Goal: Find specific fact: Find contact information

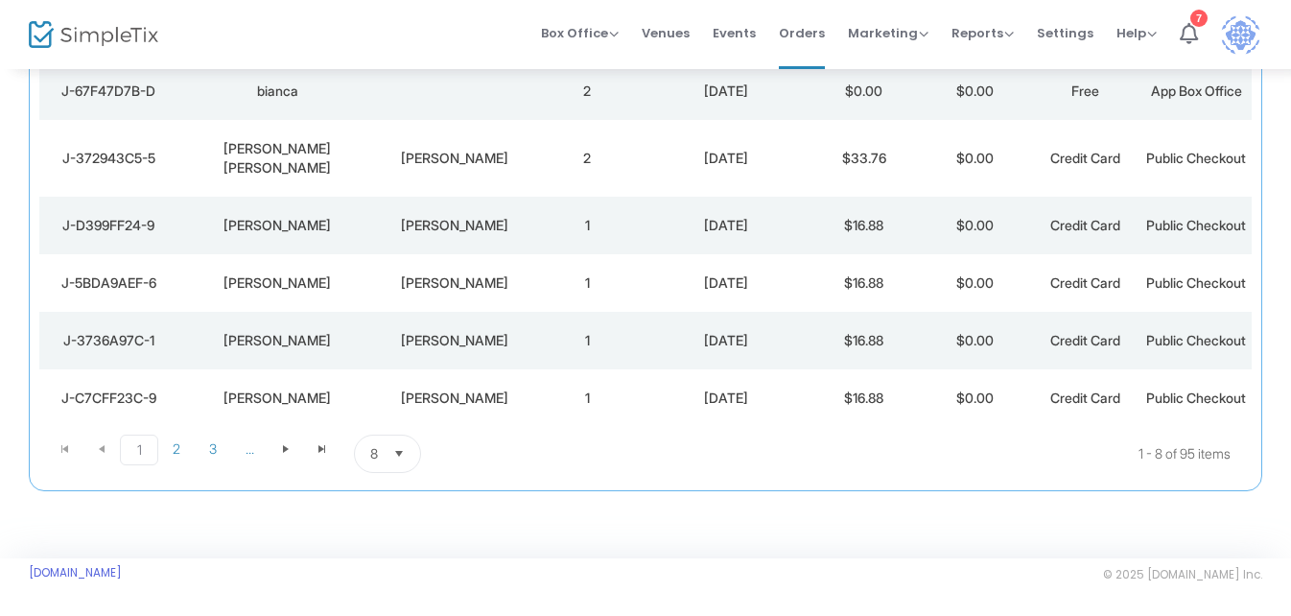
scroll to position [395, 0]
click at [426, 418] on td "[PERSON_NAME]" at bounding box center [454, 398] width 155 height 58
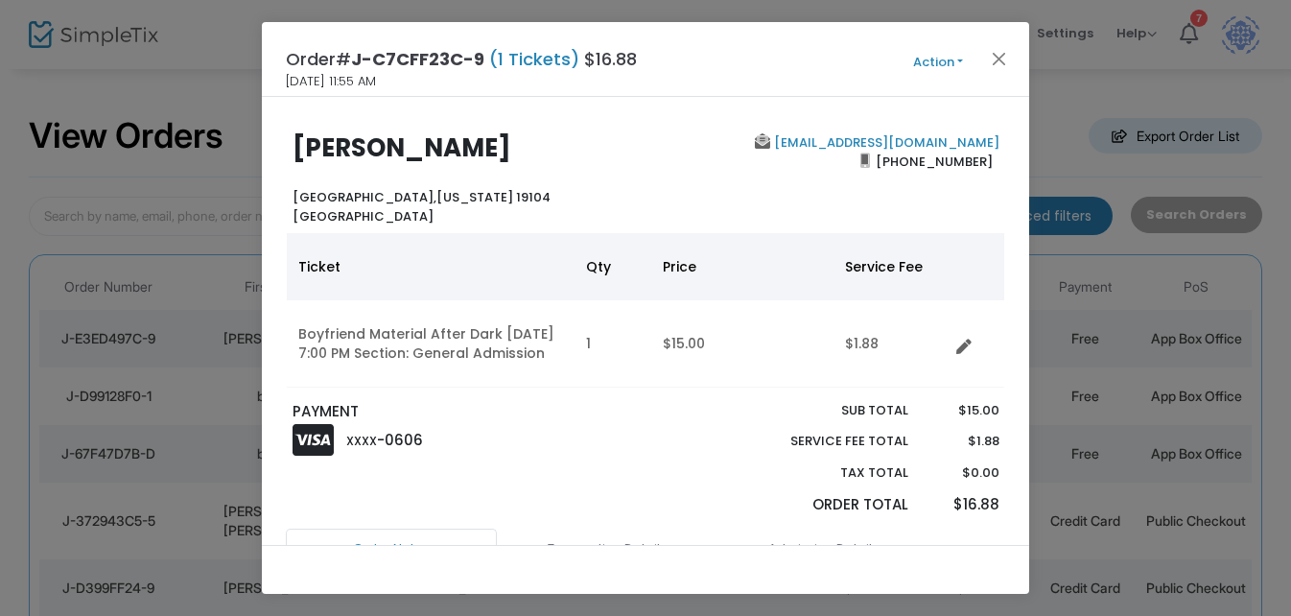
scroll to position [0, 0]
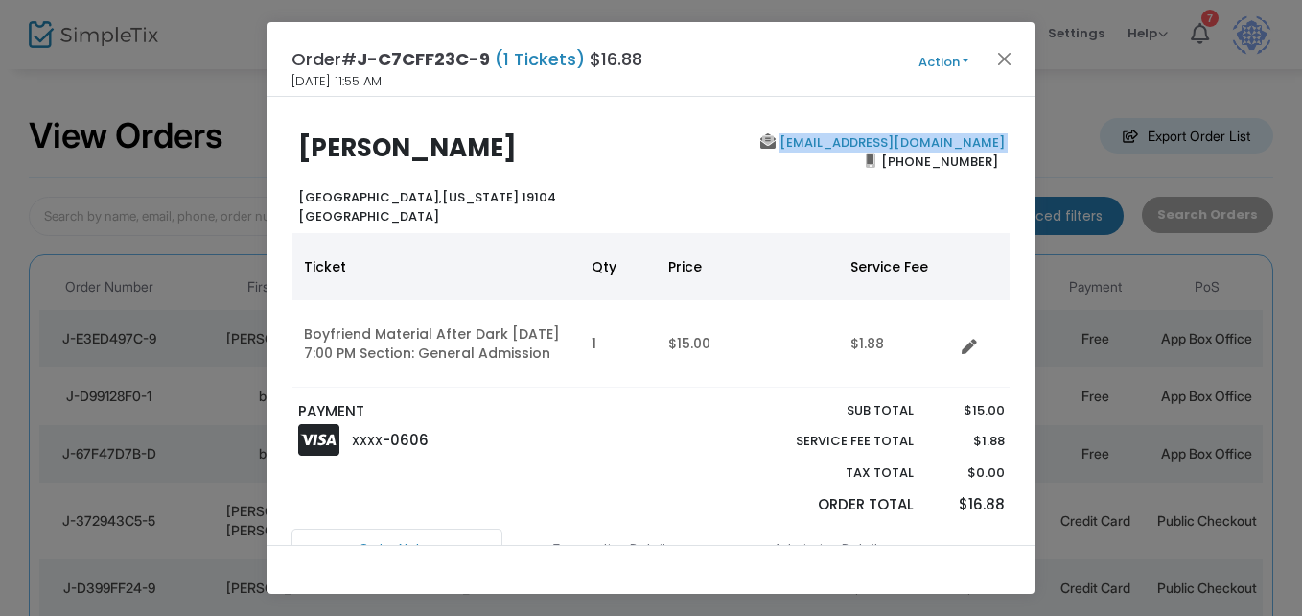
drag, startPoint x: 807, startPoint y: 173, endPoint x: 783, endPoint y: 139, distance: 41.2
click at [783, 139] on div "[EMAIL_ADDRESS][DOMAIN_NAME] [PHONE_NUMBER]" at bounding box center [832, 179] width 362 height 92
copy b "[EMAIL_ADDRESS][DOMAIN_NAME]"
click at [1001, 61] on button "Close" at bounding box center [1004, 58] width 25 height 25
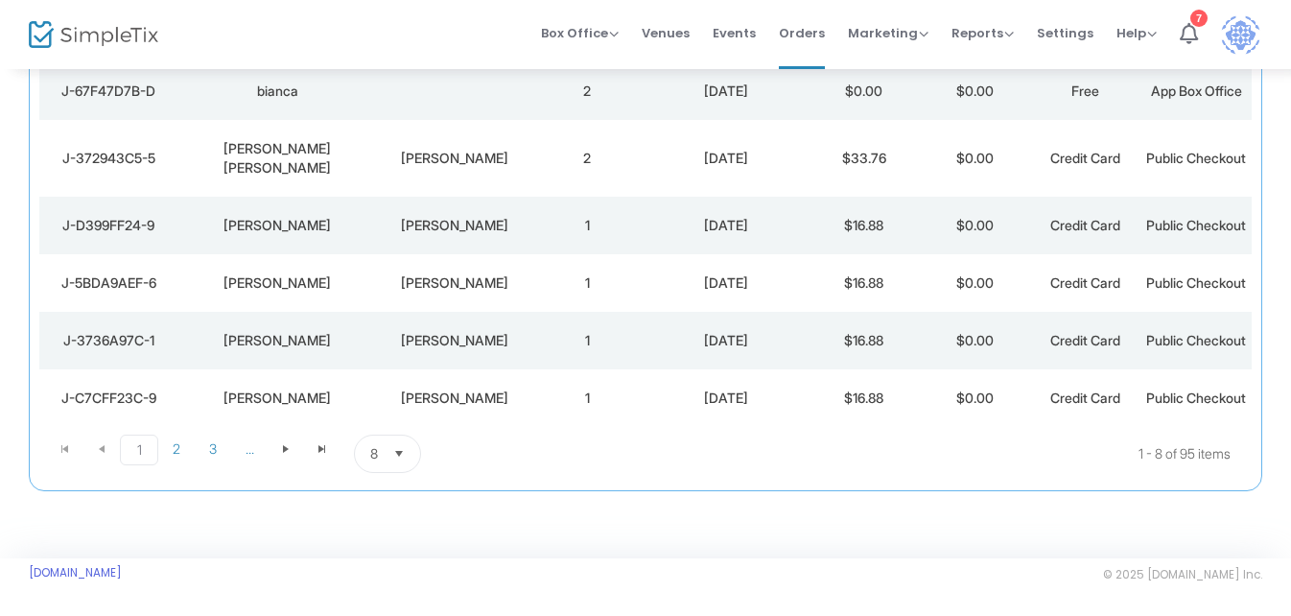
scroll to position [370, 0]
click at [588, 141] on td "2" at bounding box center [587, 158] width 110 height 77
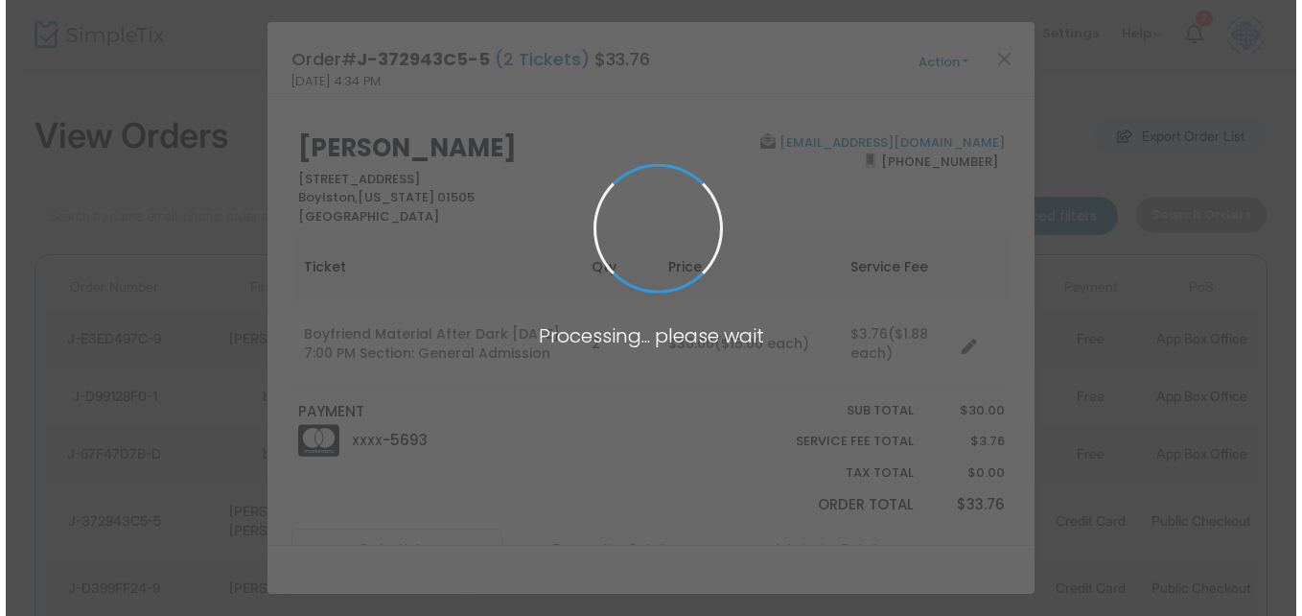
scroll to position [0, 0]
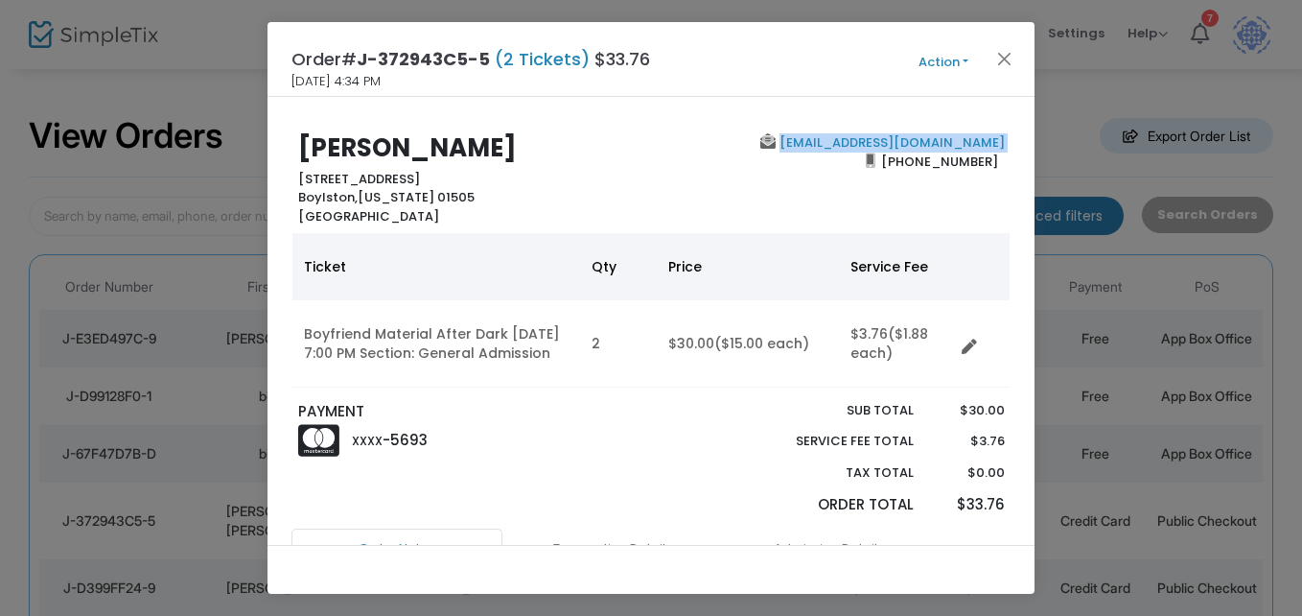
drag, startPoint x: 822, startPoint y: 178, endPoint x: 808, endPoint y: 131, distance: 48.9
click at [808, 131] on div "[PERSON_NAME] [STREET_ADDRESS][US_STATE] [EMAIL_ADDRESS][DOMAIN_NAME] [PHONE_NU…" at bounding box center [650, 321] width 767 height 448
copy b "[EMAIL_ADDRESS][DOMAIN_NAME]"
click at [1011, 50] on button "Close" at bounding box center [1004, 58] width 25 height 25
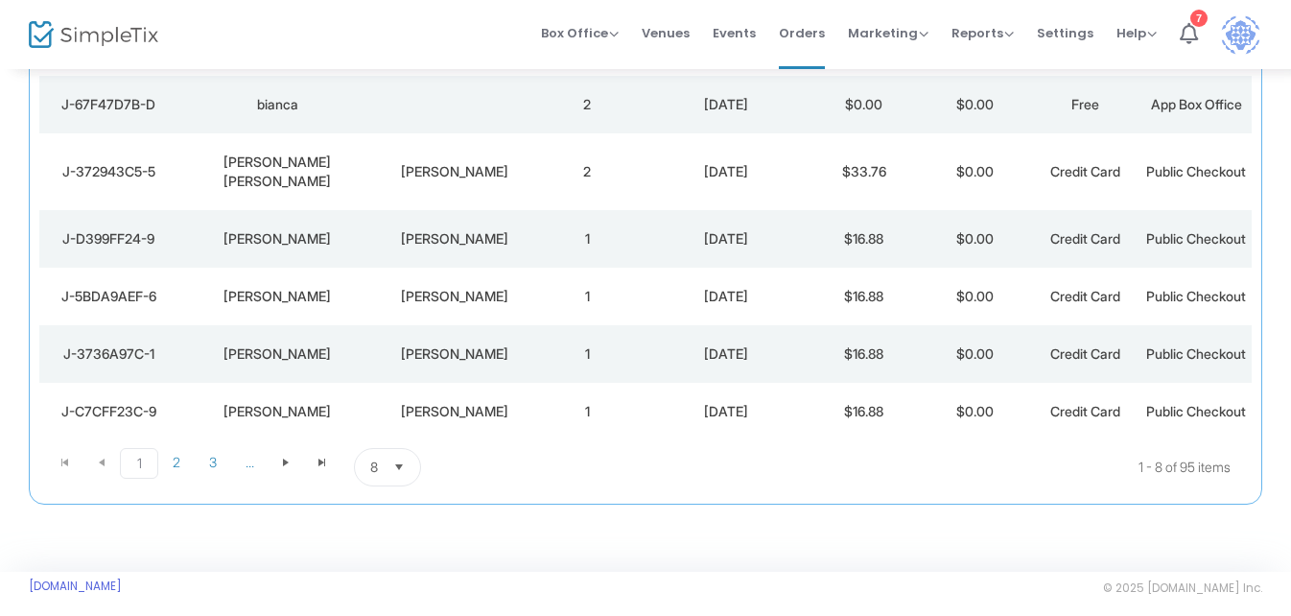
scroll to position [439, 0]
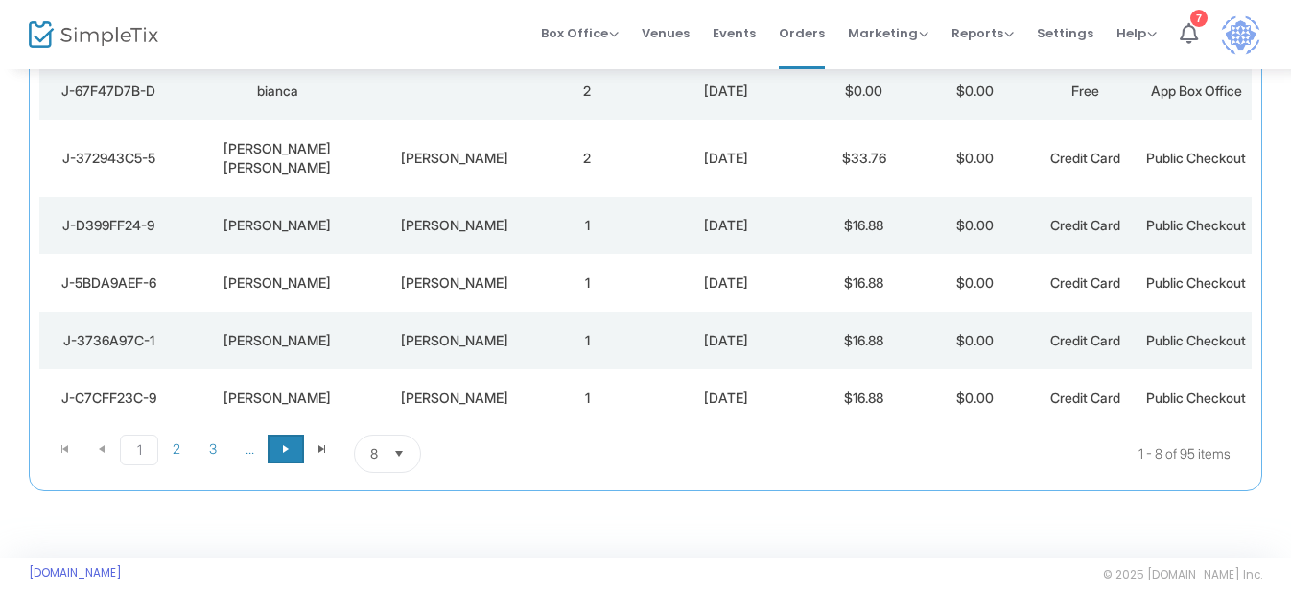
click at [295, 458] on span at bounding box center [285, 448] width 36 height 29
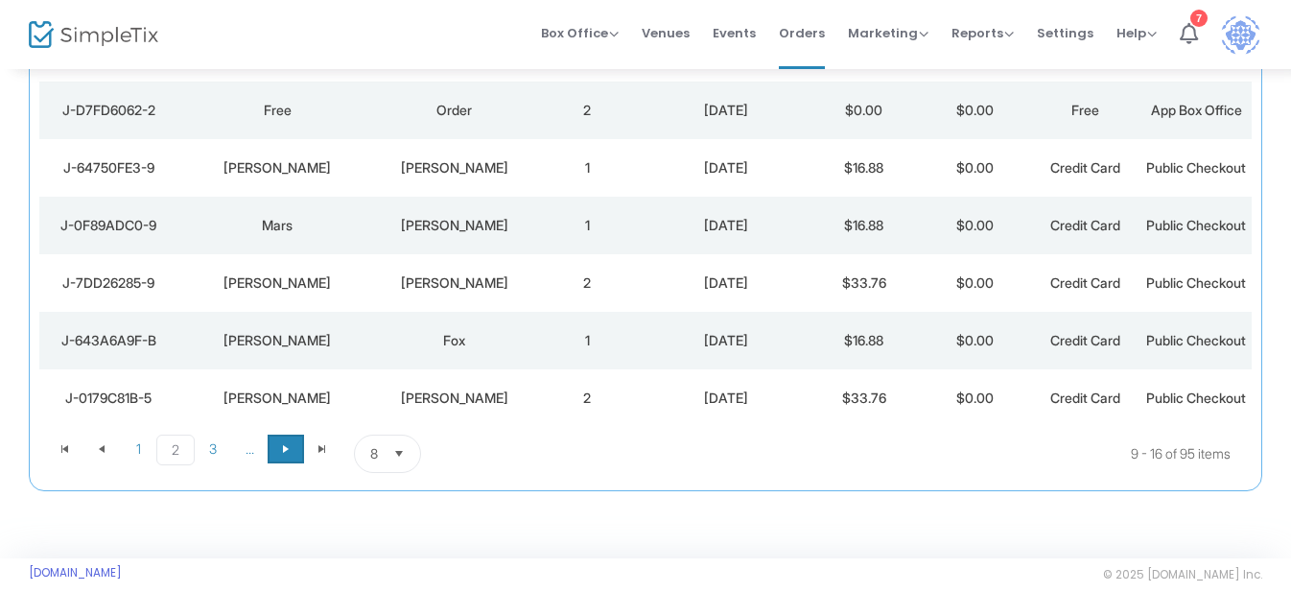
click at [295, 458] on span at bounding box center [285, 448] width 36 height 29
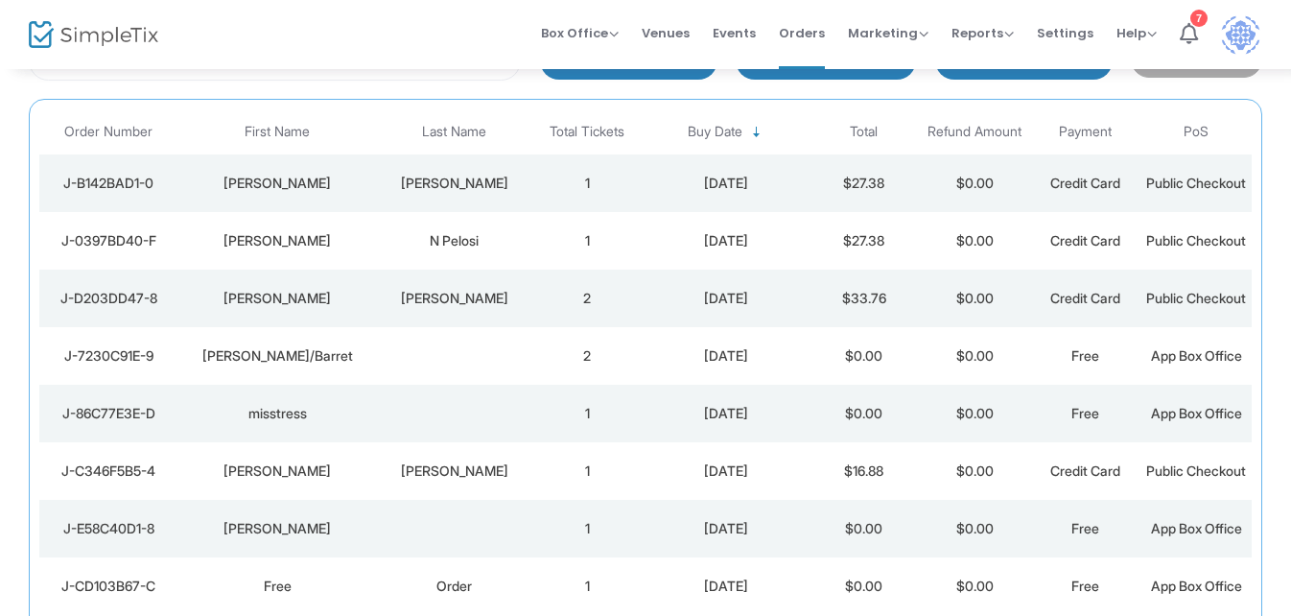
scroll to position [142, 0]
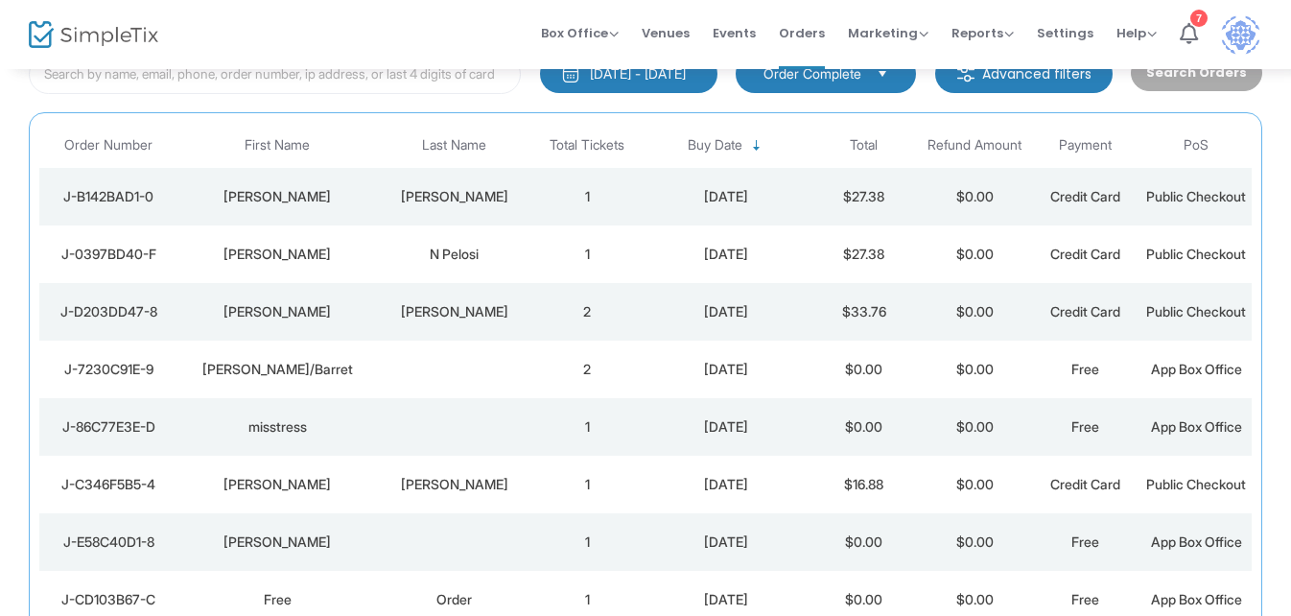
click at [712, 195] on td "[DATE]" at bounding box center [725, 197] width 166 height 58
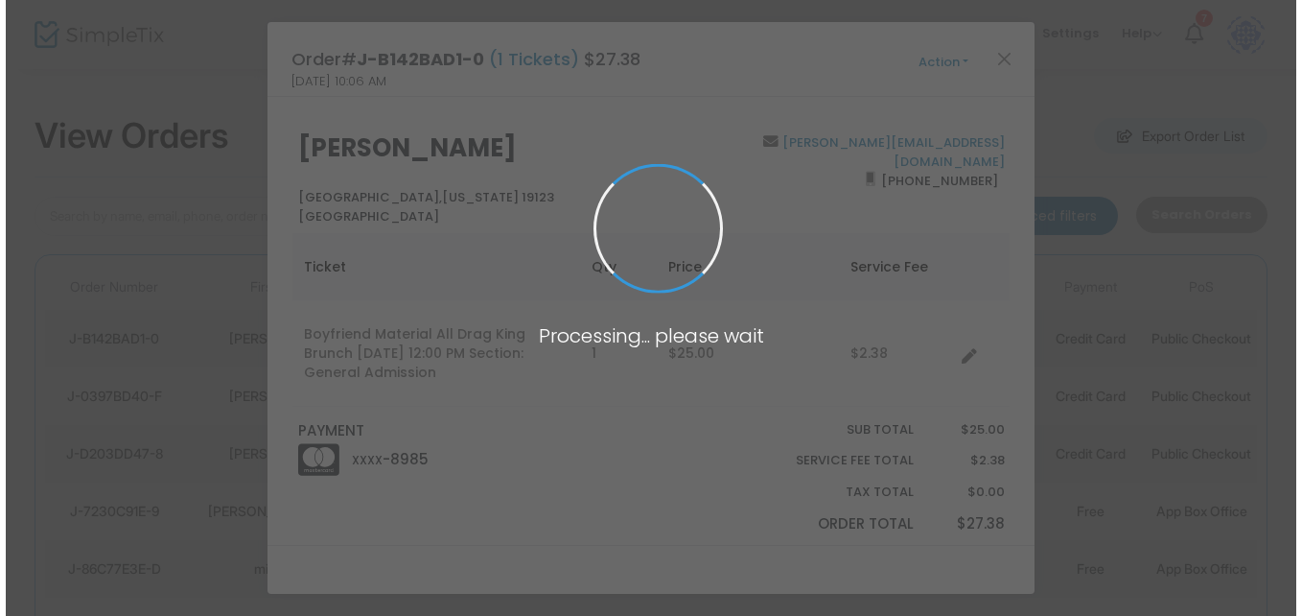
scroll to position [0, 0]
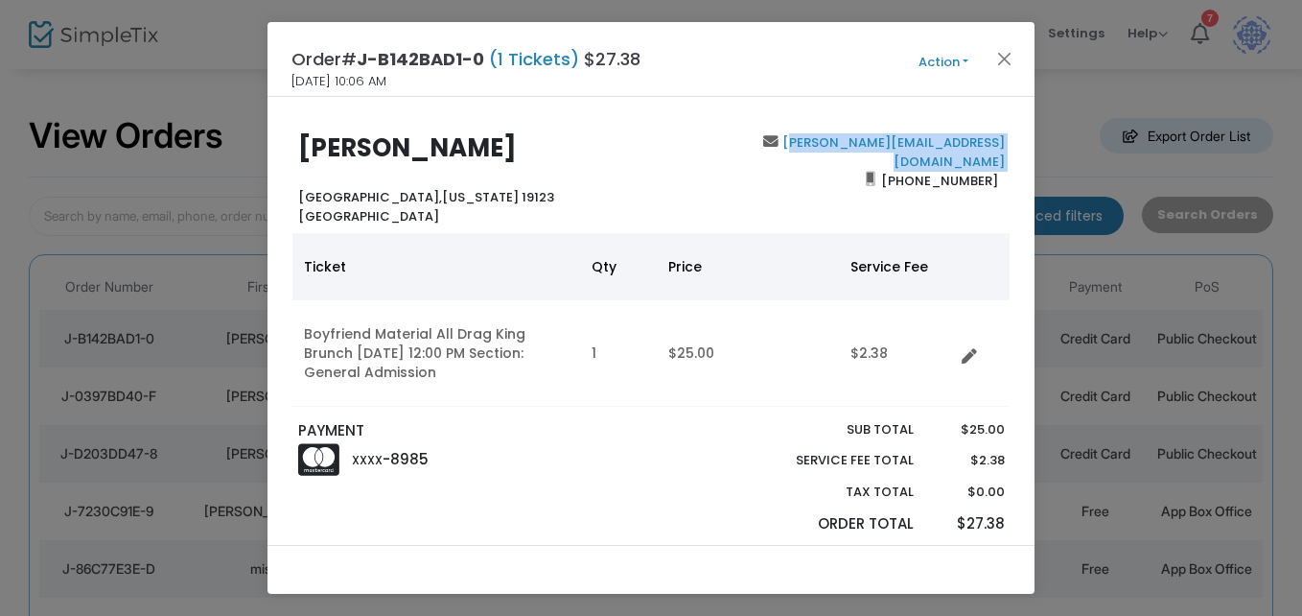
drag, startPoint x: 829, startPoint y: 158, endPoint x: 825, endPoint y: 135, distance: 23.5
click at [825, 135] on div "[PERSON_NAME][EMAIL_ADDRESS][DOMAIN_NAME] [PHONE_NUMBER]" at bounding box center [832, 179] width 362 height 92
copy b "[EMAIL_ADDRESS][DOMAIN_NAME]"
click at [1013, 14] on ngb-modal-window "Order# J-B142BAD1-0 (1 Tickets) $27.38 [DATE] 10:06 AM Action Mark Admitted Edi…" at bounding box center [651, 308] width 1302 height 616
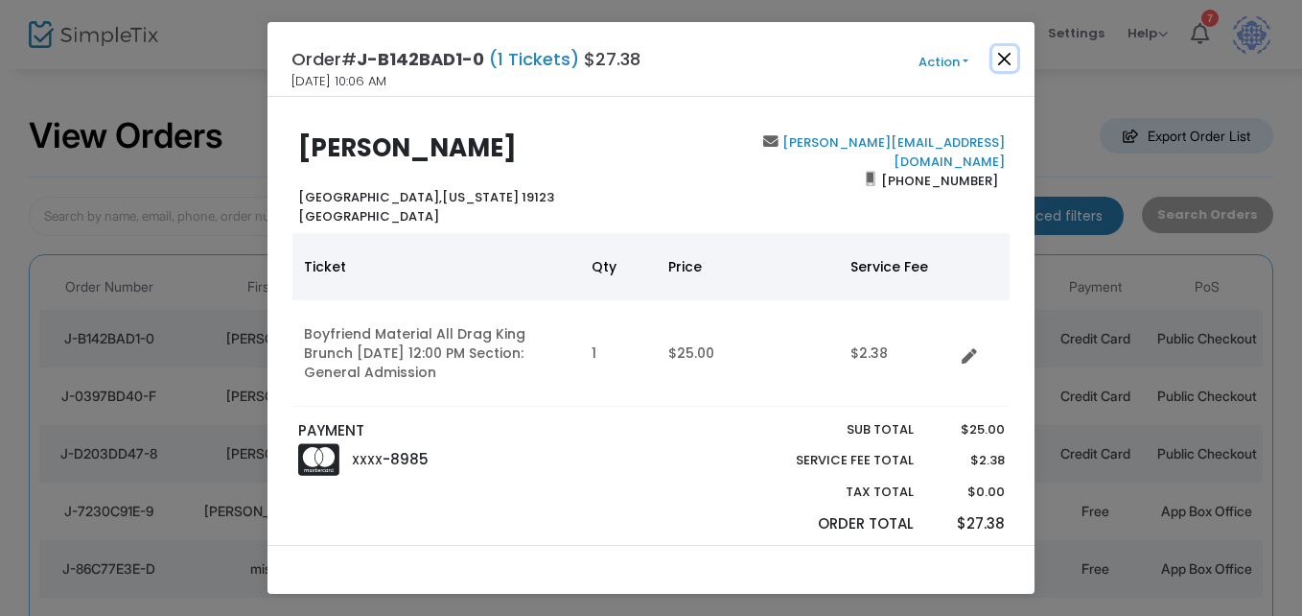
click at [1011, 63] on button "Close" at bounding box center [1004, 58] width 25 height 25
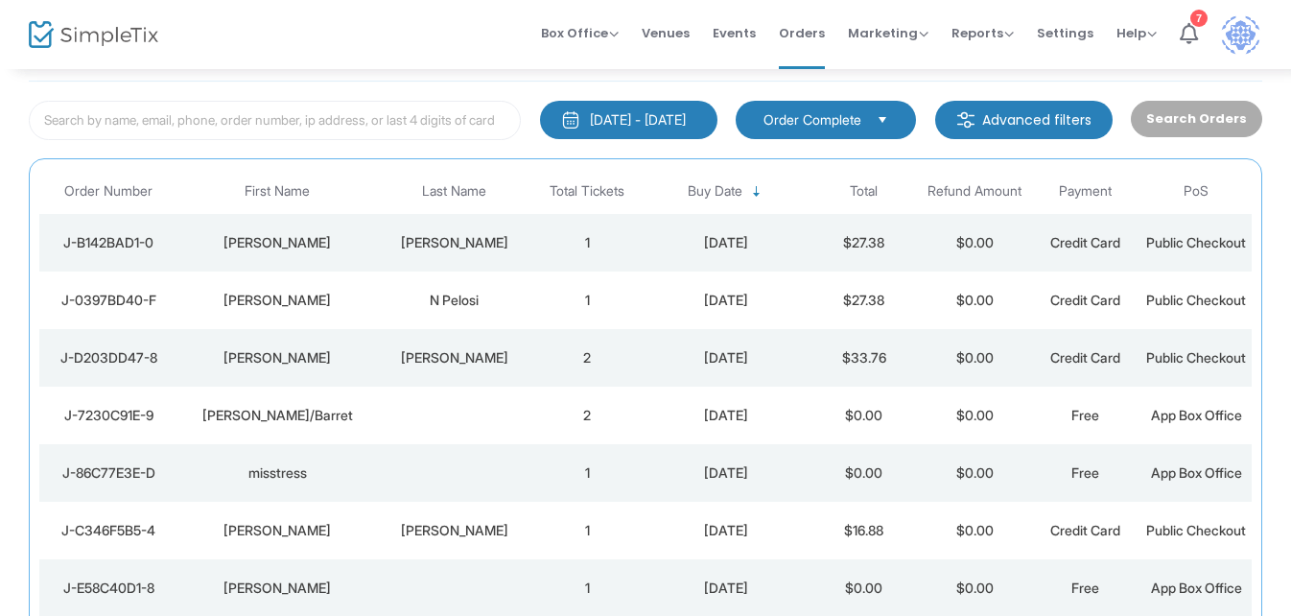
scroll to position [231, 0]
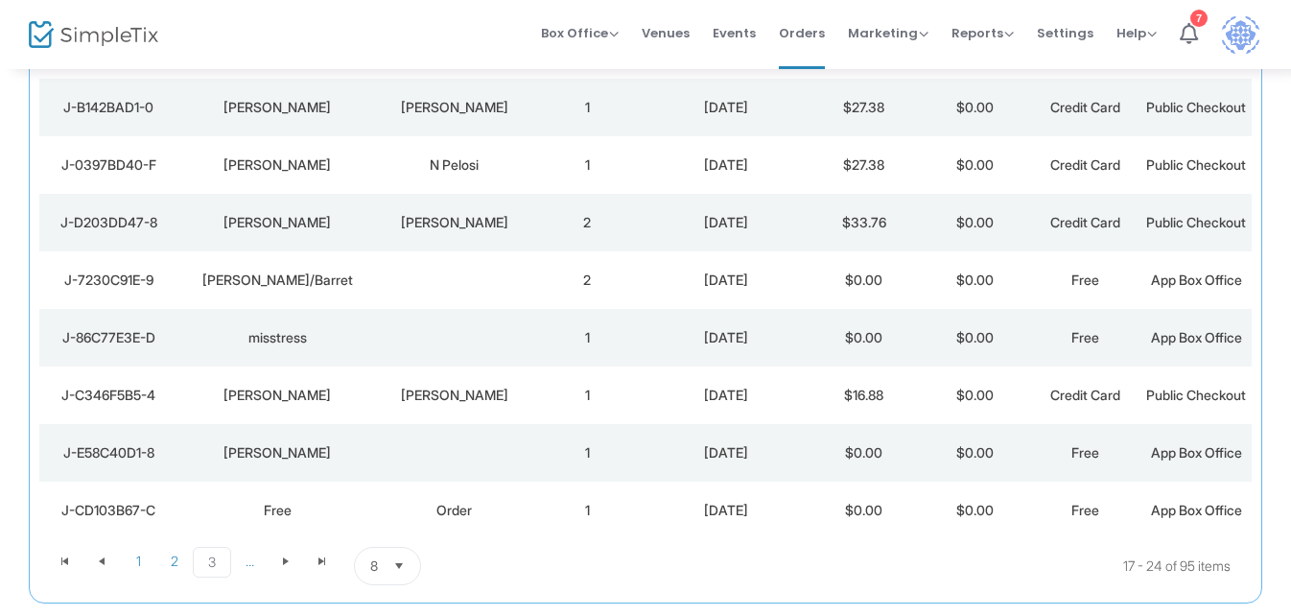
click at [710, 424] on td "[DATE]" at bounding box center [725, 395] width 166 height 58
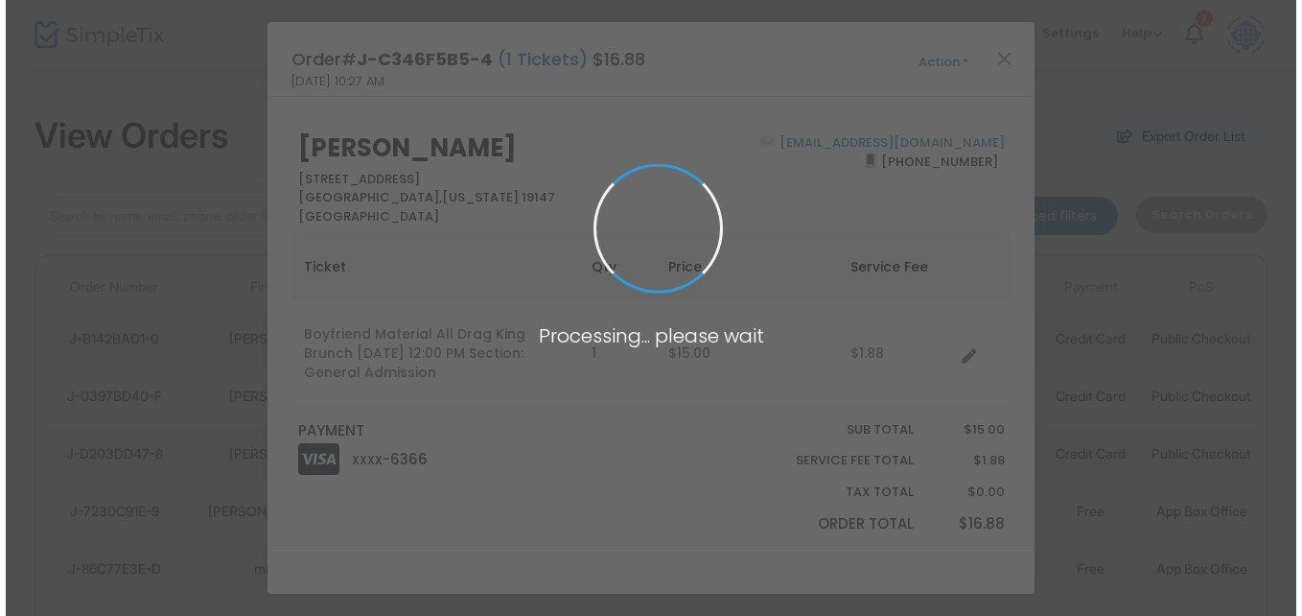
scroll to position [0, 0]
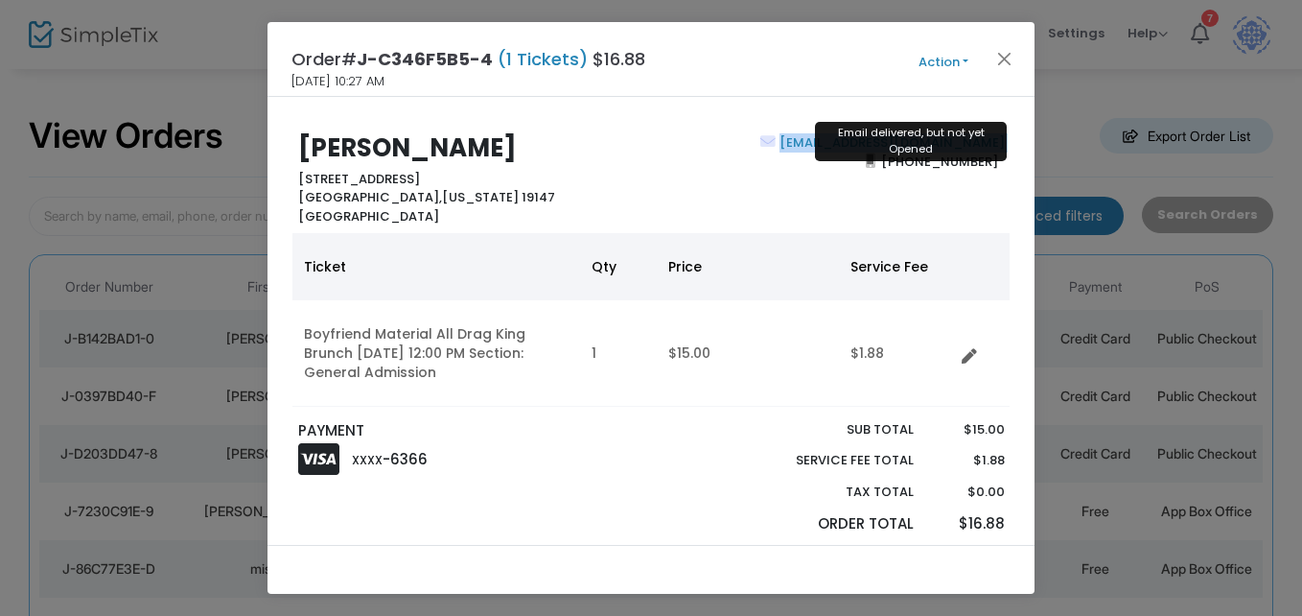
drag, startPoint x: 839, startPoint y: 155, endPoint x: 813, endPoint y: 138, distance: 31.1
click at [813, 138] on div "[EMAIL_ADDRESS][DOMAIN_NAME] [PHONE_NUMBER]" at bounding box center [832, 179] width 362 height 92
copy b "[EMAIL_ADDRESS][DOMAIN_NAME]"
